Goal: Navigation & Orientation: Find specific page/section

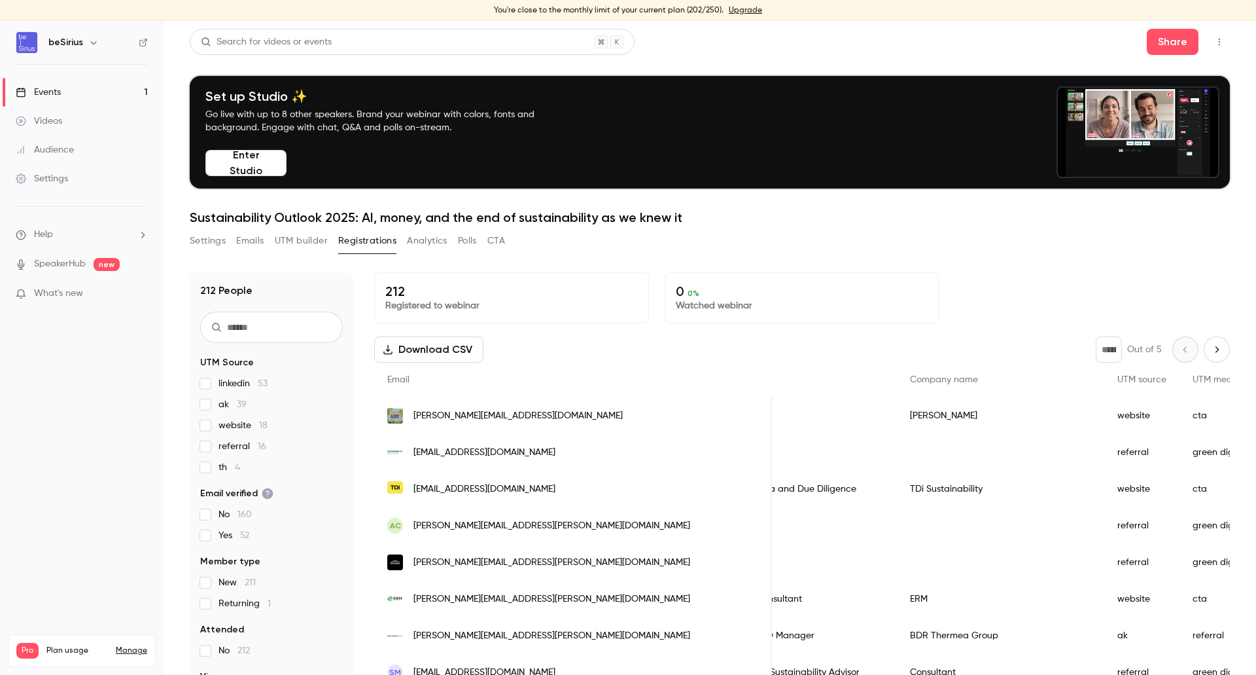
click at [240, 154] on button "Enter Studio" at bounding box center [245, 163] width 81 height 26
click at [256, 161] on button "Enter Studio" at bounding box center [245, 163] width 81 height 26
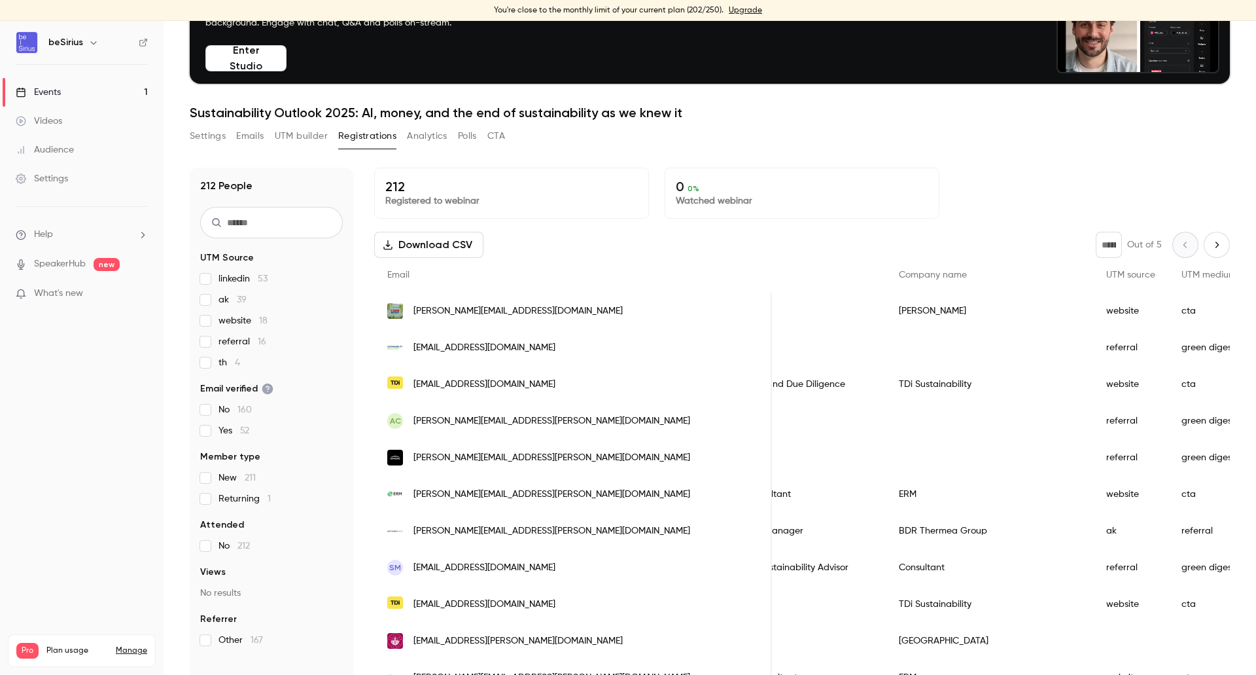
scroll to position [0, 579]
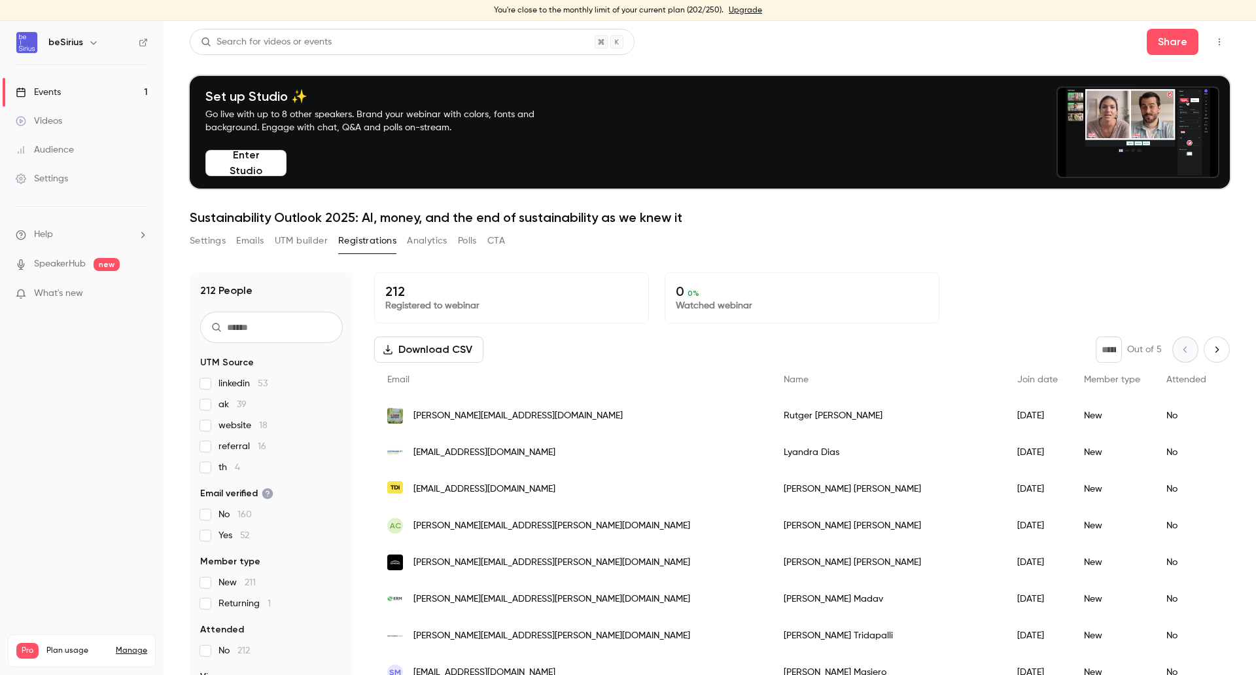
click at [37, 35] on img at bounding box center [26, 42] width 21 height 21
click at [53, 90] on div "Events" at bounding box center [38, 92] width 45 height 13
